Goal: Information Seeking & Learning: Learn about a topic

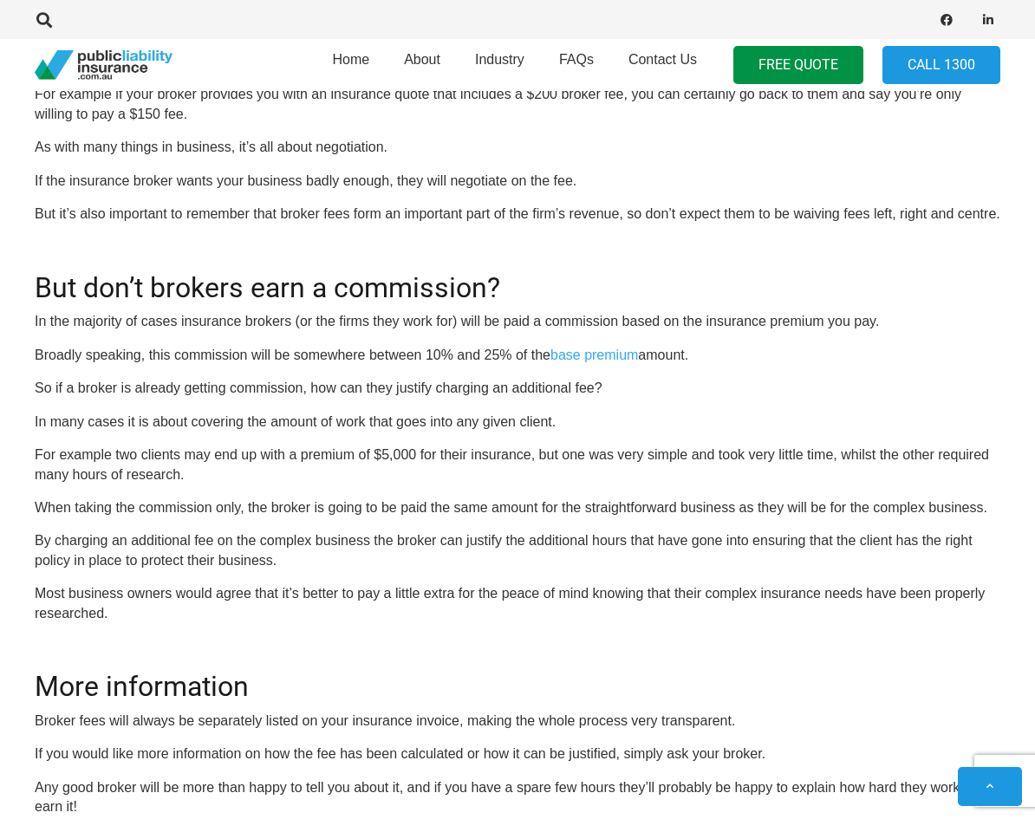
scroll to position [1734, 0]
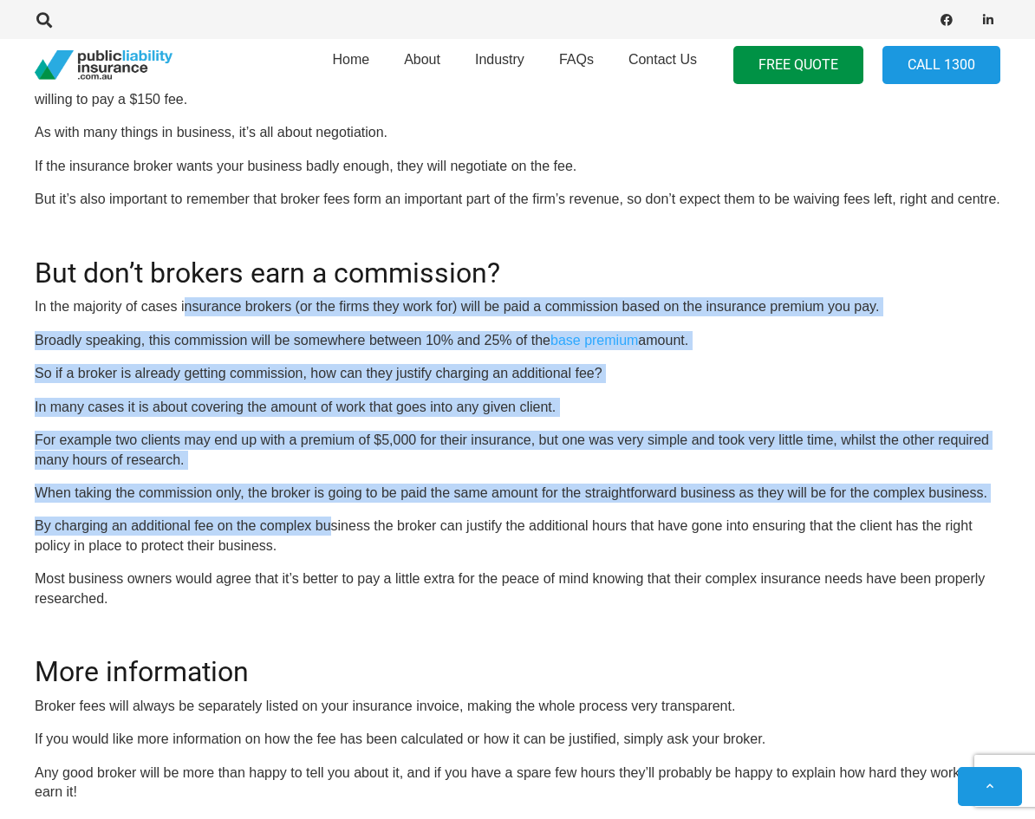
drag, startPoint x: 187, startPoint y: 304, endPoint x: 332, endPoint y: 528, distance: 266.5
click at [332, 528] on p "By charging an additional fee on the complex business the broker can justify th…" at bounding box center [518, 536] width 966 height 39
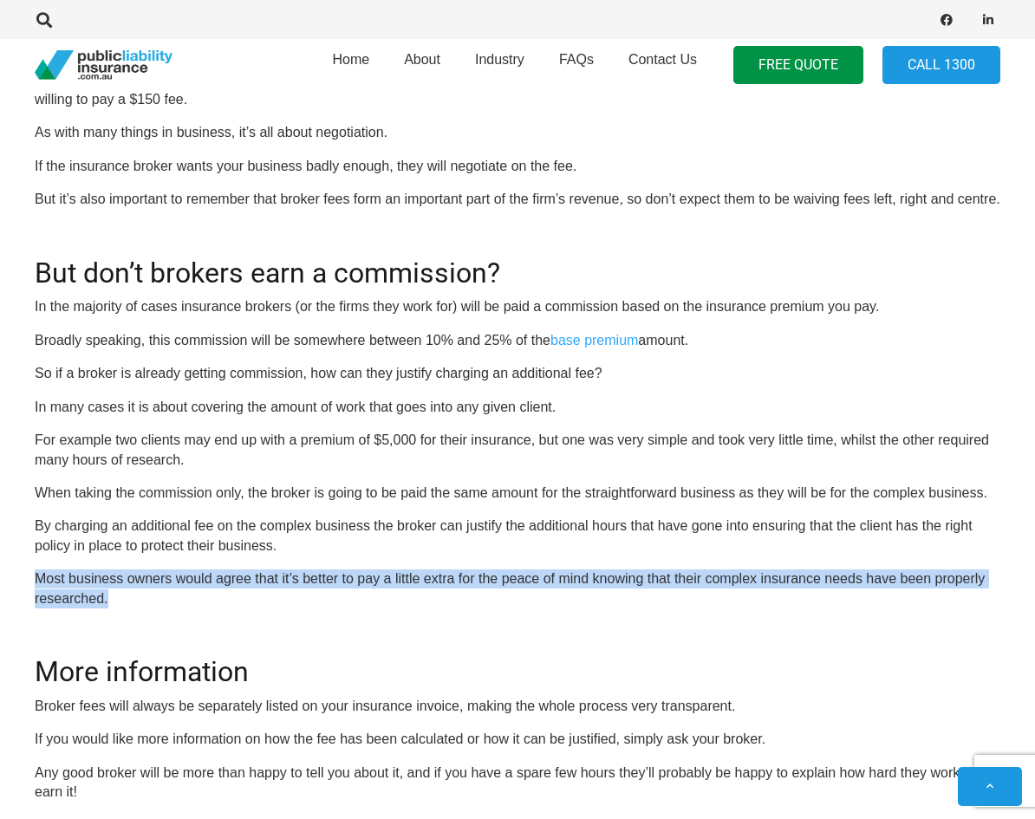
drag, startPoint x: 325, startPoint y: 562, endPoint x: 324, endPoint y: 607, distance: 45.1
click at [324, 569] on p "Most business owners would agree that it’s better to pay a little extra for the…" at bounding box center [518, 589] width 966 height 39
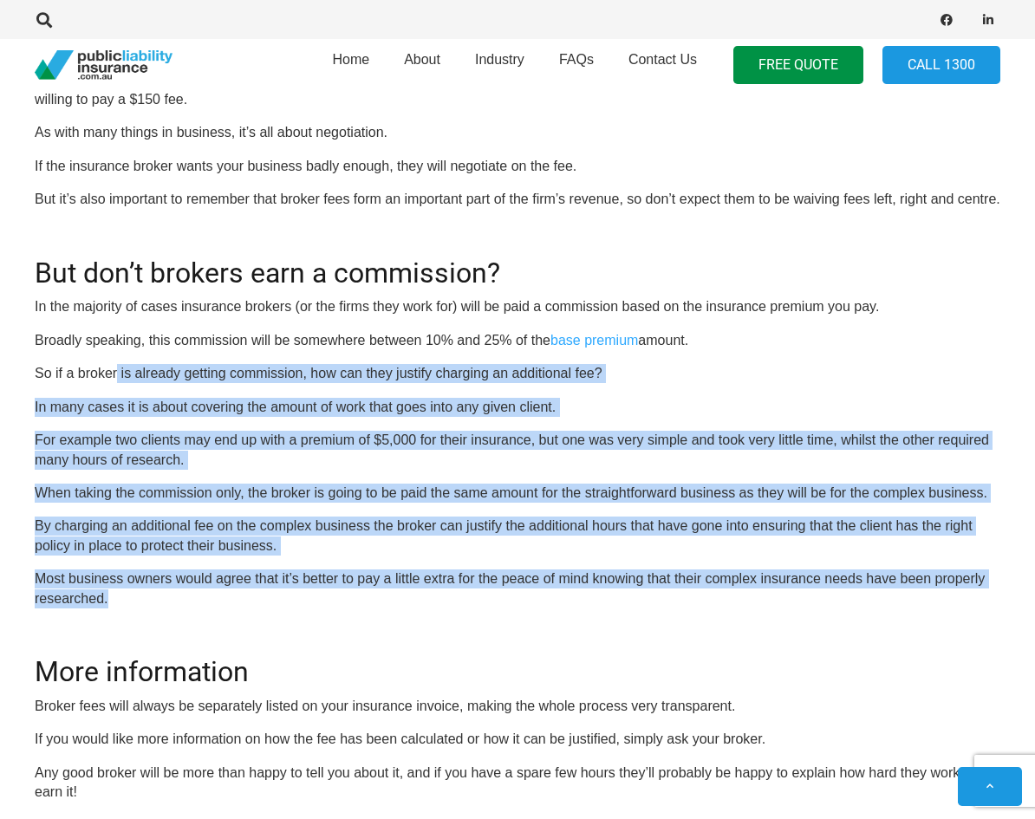
drag, startPoint x: 115, startPoint y: 370, endPoint x: 630, endPoint y: 600, distance: 563.2
click at [630, 569] on p "Most business owners would agree that it’s better to pay a little extra for the…" at bounding box center [518, 589] width 966 height 39
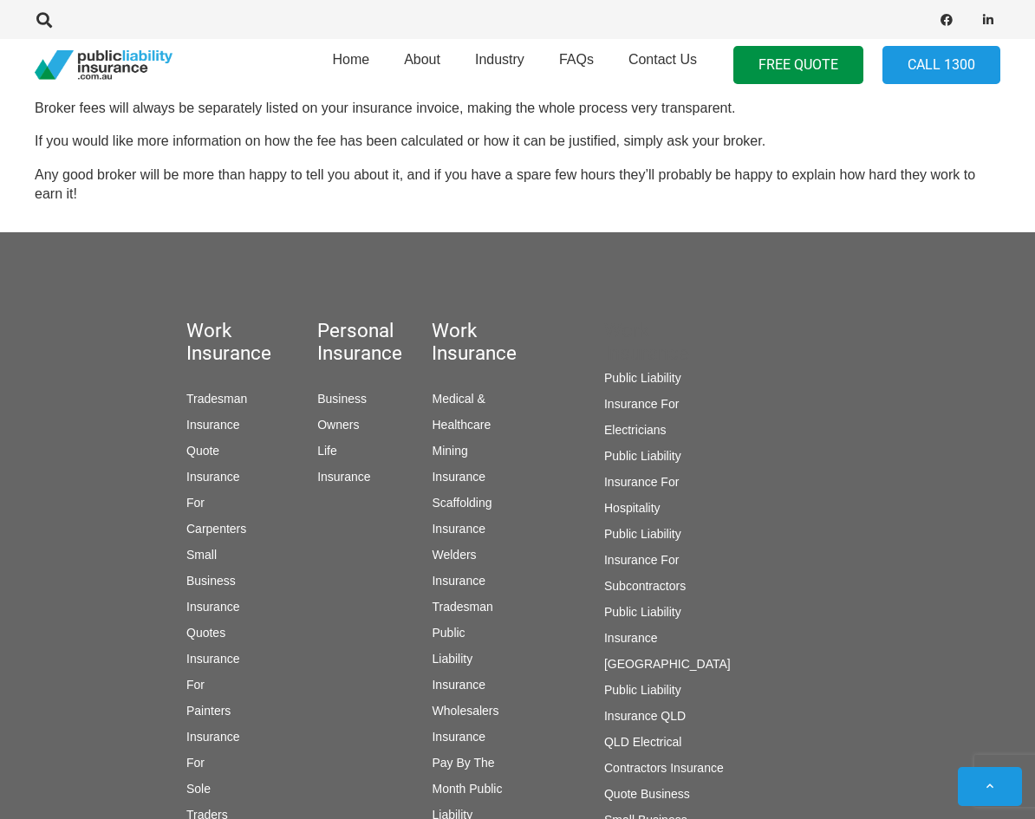
scroll to position [2081, 0]
